Goal: Information Seeking & Learning: Learn about a topic

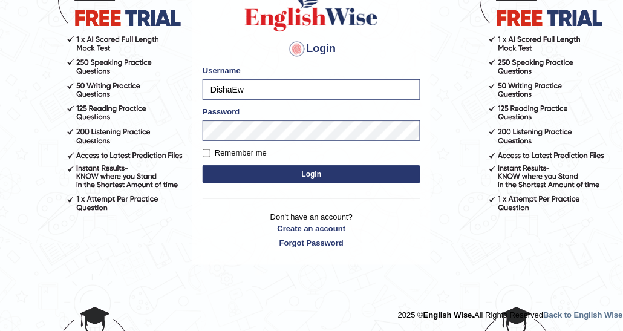
click at [297, 178] on button "Login" at bounding box center [312, 174] width 218 height 18
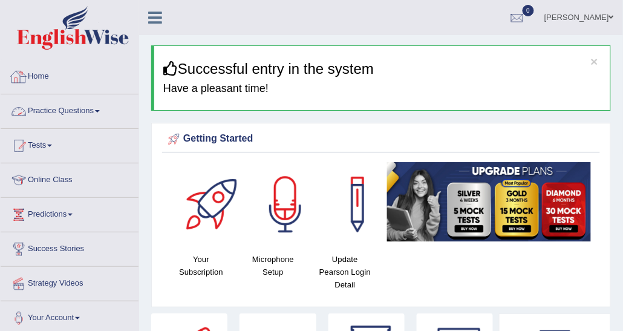
click at [28, 115] on link "Practice Questions" at bounding box center [70, 109] width 138 height 30
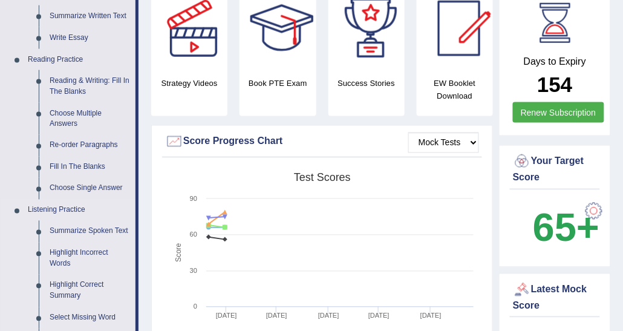
scroll to position [363, 0]
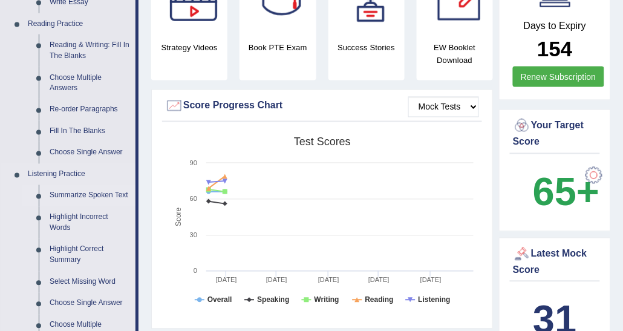
click at [93, 192] on link "Summarize Spoken Text" at bounding box center [89, 196] width 91 height 22
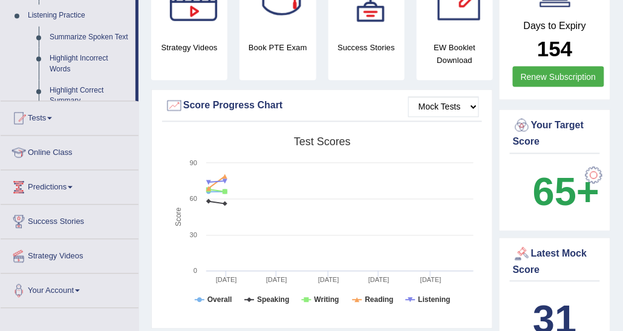
scroll to position [161, 0]
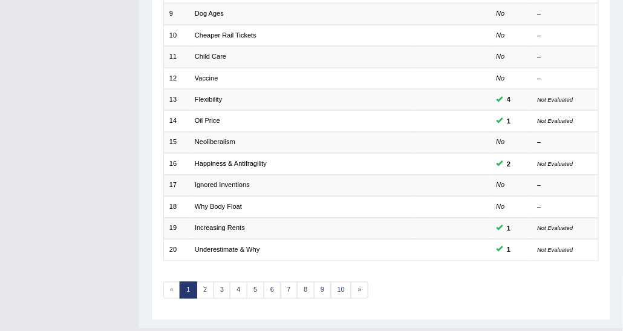
scroll to position [361, 0]
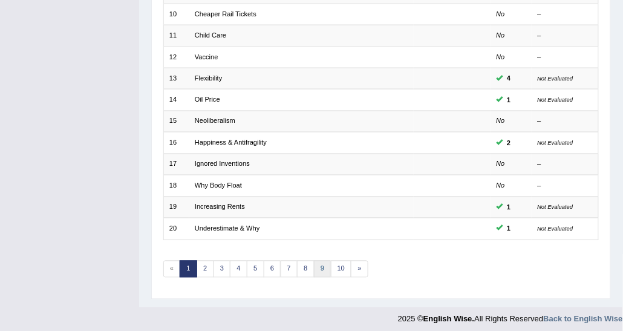
click at [317, 261] on link "9" at bounding box center [323, 269] width 18 height 17
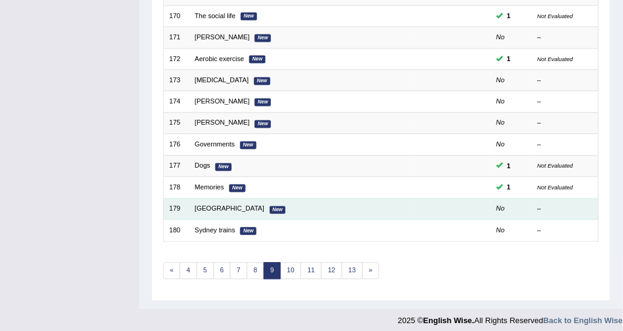
scroll to position [361, 0]
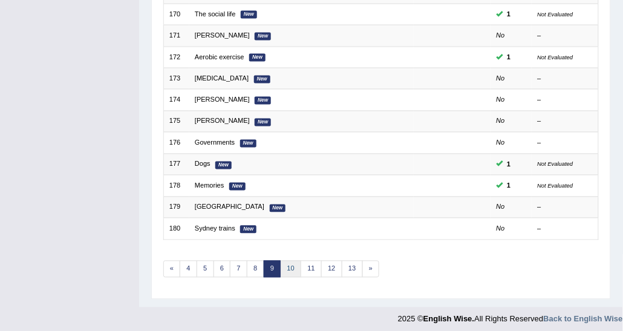
click at [290, 261] on link "10" at bounding box center [291, 269] width 21 height 17
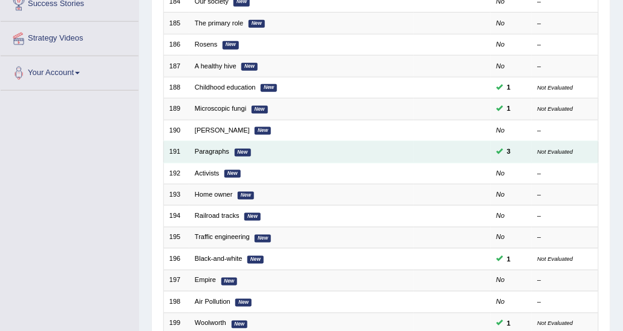
scroll to position [302, 0]
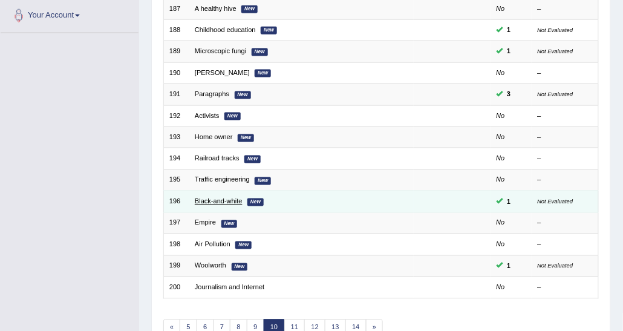
click at [231, 198] on link "Black-and-white" at bounding box center [219, 201] width 48 height 7
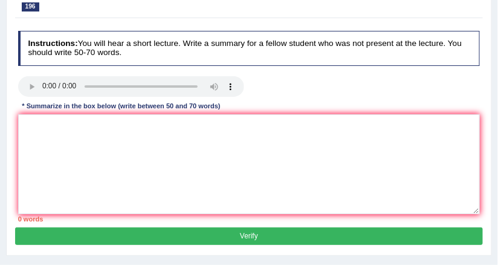
scroll to position [169, 0]
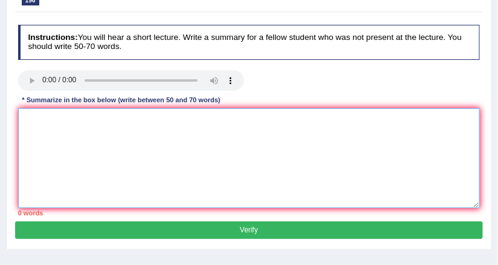
click at [97, 113] on textarea at bounding box center [249, 158] width 463 height 100
paste textarea "The speaker provided a comprehensive overview of [main topic], highlighting sev…"
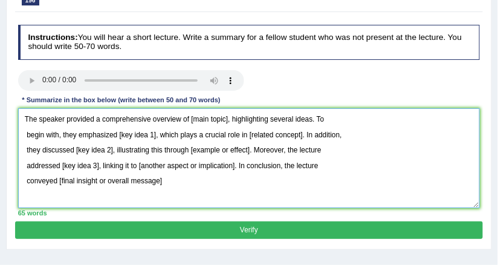
drag, startPoint x: 189, startPoint y: 116, endPoint x: 227, endPoint y: 123, distance: 38.7
click at [227, 123] on textarea "The speaker provided a comprehensive overview of [main topic], highlighting sev…" at bounding box center [249, 158] width 463 height 100
click at [201, 112] on textarea "The speaker provided a comprehensive overview of [main topic], highlighting sev…" at bounding box center [249, 158] width 463 height 100
drag, startPoint x: 190, startPoint y: 119, endPoint x: 227, endPoint y: 118, distance: 36.9
click at [227, 118] on textarea "The speaker provided a comprehensive overview of [main topic], highlighting sev…" at bounding box center [249, 158] width 463 height 100
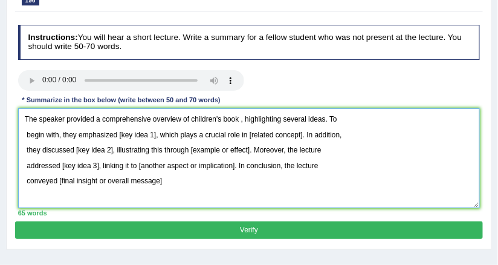
click at [188, 120] on textarea "The speaker provided a comprehensive overview of children's book , highlighting…" at bounding box center [249, 158] width 463 height 100
click at [310, 118] on textarea "The speaker provided a comprehensive overview of black and white era of childre…" at bounding box center [249, 158] width 463 height 100
click at [25, 129] on textarea "The speaker provided a comprehensive overview of black and white era of childre…" at bounding box center [249, 158] width 463 height 100
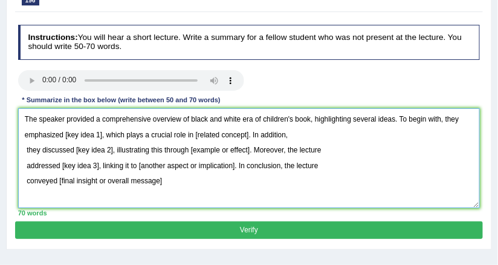
drag, startPoint x: 65, startPoint y: 135, endPoint x: 100, endPoint y: 132, distance: 35.2
click at [100, 132] on textarea "The speaker provided a comprehensive overview of black and white era of childre…" at bounding box center [249, 158] width 463 height 100
drag, startPoint x: 214, startPoint y: 134, endPoint x: 260, endPoint y: 135, distance: 46.0
click at [260, 135] on textarea "The speaker provided a comprehensive overview of black and white era of childre…" at bounding box center [249, 158] width 463 height 100
drag, startPoint x: 265, startPoint y: 134, endPoint x: 214, endPoint y: 132, distance: 50.8
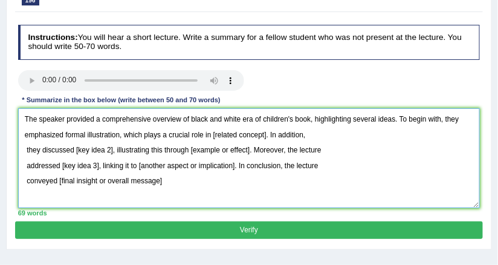
click at [214, 132] on textarea "The speaker provided a comprehensive overview of black and white era of childre…" at bounding box center [249, 158] width 463 height 100
click at [211, 135] on textarea "The speaker provided a comprehensive overview of black and white era of childre…" at bounding box center [249, 158] width 463 height 100
click at [24, 149] on textarea "The speaker provided a comprehensive overview of black and white era of childre…" at bounding box center [249, 158] width 463 height 100
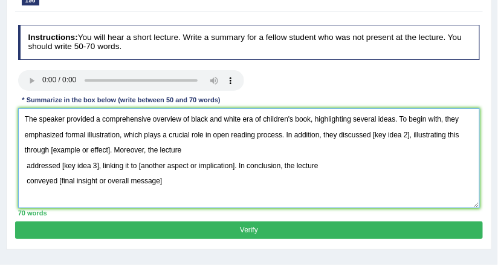
drag, startPoint x: 371, startPoint y: 133, endPoint x: 409, endPoint y: 135, distance: 38.2
click at [409, 135] on textarea "The speaker provided a comprehensive overview of black and white era of childre…" at bounding box center [249, 158] width 463 height 100
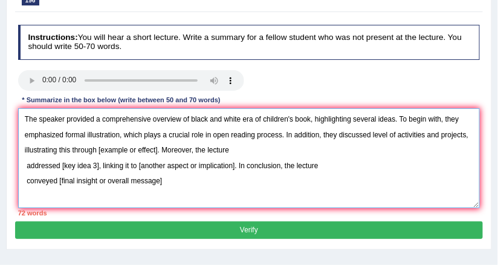
drag, startPoint x: 99, startPoint y: 150, endPoint x: 158, endPoint y: 146, distance: 60.0
click at [158, 146] on textarea "The speaker provided a comprehensive overview of black and white era of childre…" at bounding box center [249, 158] width 463 height 100
click at [101, 151] on textarea "The speaker provided a comprehensive overview of black and white era of childre…" at bounding box center [249, 158] width 463 height 100
click at [23, 163] on textarea "The speaker provided a comprehensive overview of black and white era of childre…" at bounding box center [249, 158] width 463 height 100
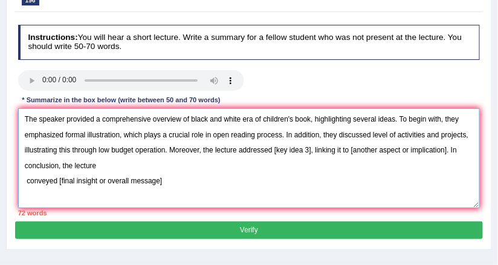
drag, startPoint x: 274, startPoint y: 152, endPoint x: 310, endPoint y: 150, distance: 35.2
click at [310, 150] on textarea "The speaker provided a comprehensive overview of black and white era of childre…" at bounding box center [249, 158] width 463 height 100
drag, startPoint x: 413, startPoint y: 147, endPoint x: 423, endPoint y: 157, distance: 14.5
click at [423, 157] on textarea "The speaker provided a comprehensive overview of black and white era of childre…" at bounding box center [249, 158] width 463 height 100
drag, startPoint x: 412, startPoint y: 149, endPoint x: 61, endPoint y: 168, distance: 351.2
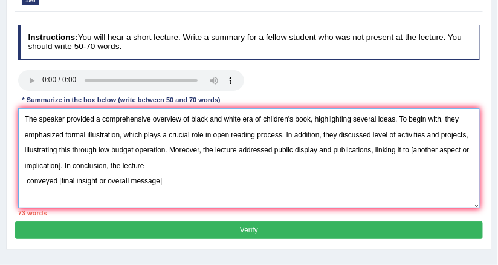
click at [61, 168] on textarea "The speaker provided a comprehensive overview of black and white era of childre…" at bounding box center [249, 158] width 463 height 100
click at [26, 181] on textarea "The speaker provided a comprehensive overview of black and white era of childre…" at bounding box center [249, 158] width 463 height 100
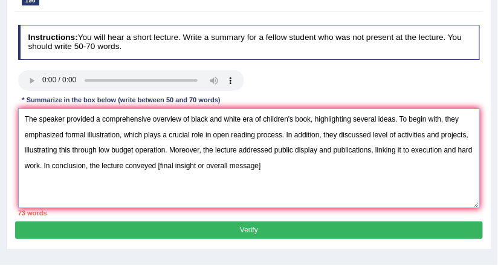
drag, startPoint x: 157, startPoint y: 163, endPoint x: 270, endPoint y: 172, distance: 113.5
click at [270, 172] on textarea "The speaker provided a comprehensive overview of black and white era of childre…" at bounding box center [249, 158] width 463 height 100
drag, startPoint x: 262, startPoint y: 163, endPoint x: 156, endPoint y: 166, distance: 105.9
click at [156, 166] on textarea "The speaker provided a comprehensive overview of black and white era of childre…" at bounding box center [249, 158] width 463 height 100
drag, startPoint x: 99, startPoint y: 120, endPoint x: 149, endPoint y: 117, distance: 50.8
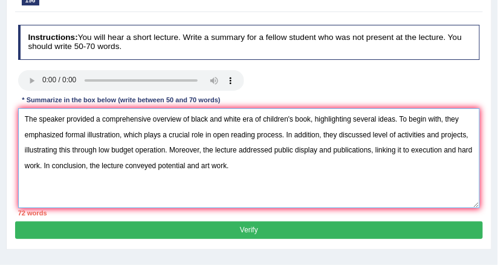
click at [149, 117] on textarea "The speaker provided a comprehensive overview of black and white era of childre…" at bounding box center [249, 158] width 463 height 100
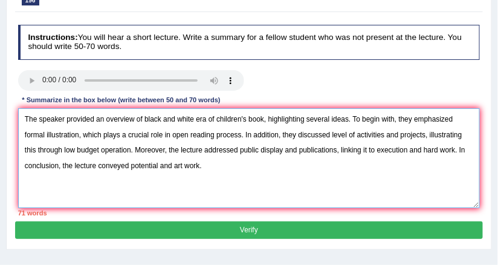
drag, startPoint x: 164, startPoint y: 136, endPoint x: 149, endPoint y: 136, distance: 14.5
click at [149, 136] on textarea "The speaker provided an overview of black and white era of children's book, hig…" at bounding box center [249, 158] width 463 height 100
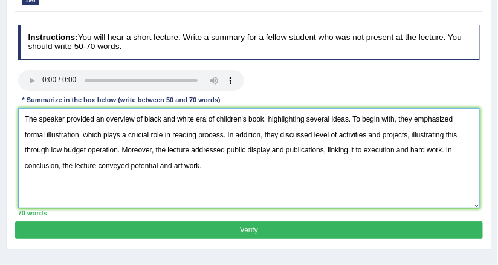
click at [216, 163] on textarea "The speaker provided an overview of black and white era of children's book, hig…" at bounding box center [249, 158] width 463 height 100
type textarea "The speaker provided an overview of black and white era of children's book, hig…"
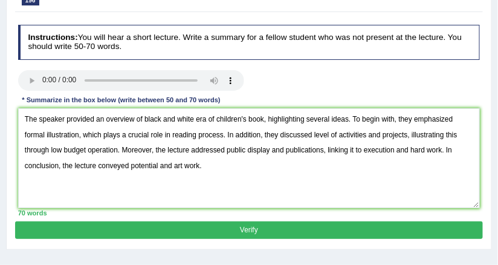
click at [191, 228] on button "Verify" at bounding box center [248, 230] width 467 height 18
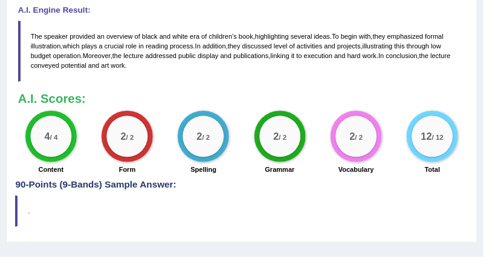
scroll to position [378, 0]
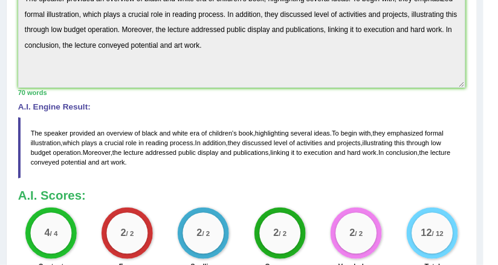
click at [159, 89] on div "70 words" at bounding box center [242, 93] width 448 height 10
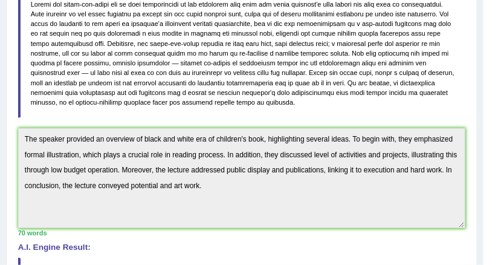
scroll to position [137, 0]
